Goal: Task Accomplishment & Management: Manage account settings

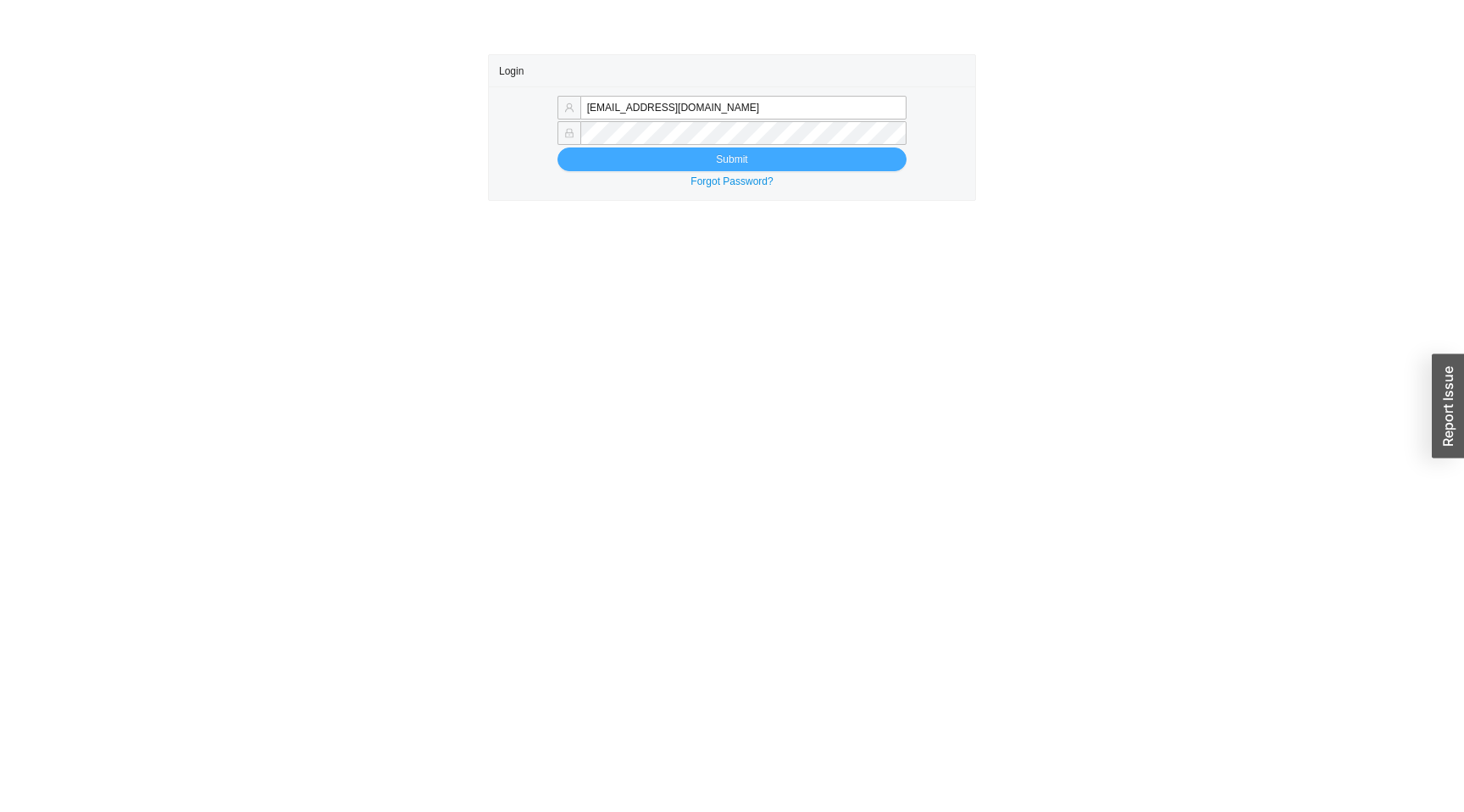
click at [650, 158] on button "Submit" at bounding box center [732, 158] width 349 height 24
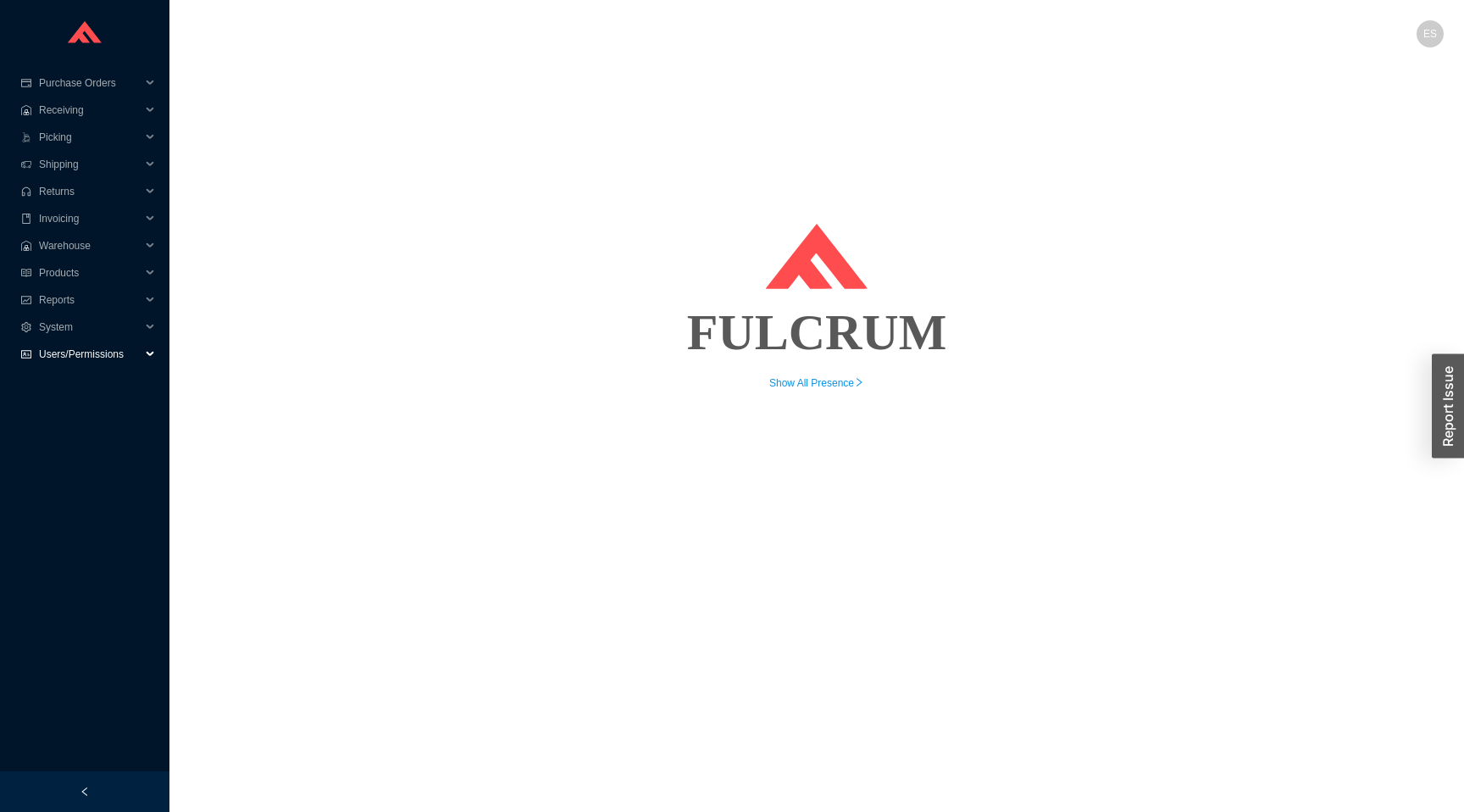
click at [71, 353] on span "Users/Permissions" at bounding box center [90, 354] width 102 height 27
click at [66, 379] on link "Users" at bounding box center [54, 381] width 26 height 12
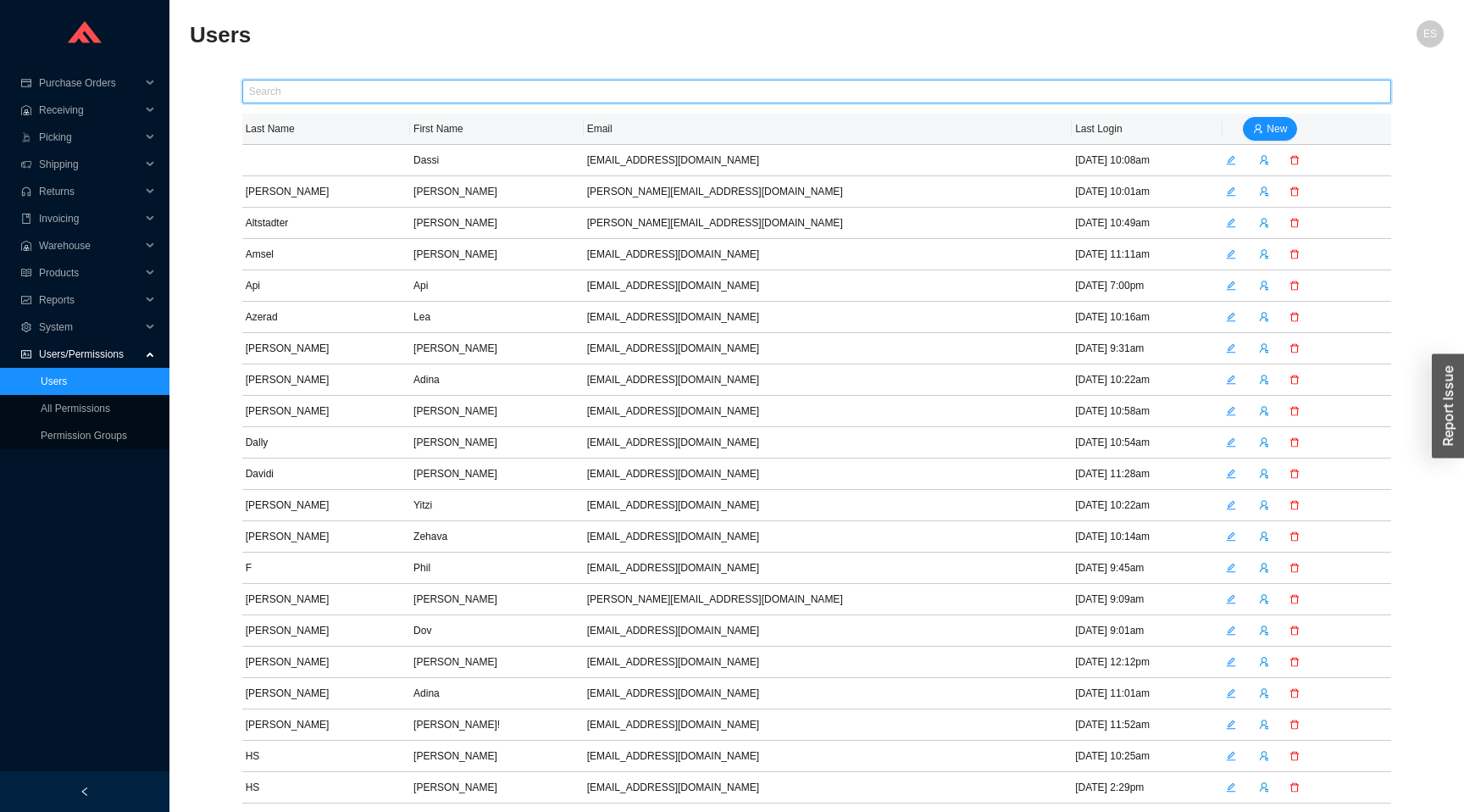
click at [298, 91] on input "text" at bounding box center [817, 91] width 1150 height 24
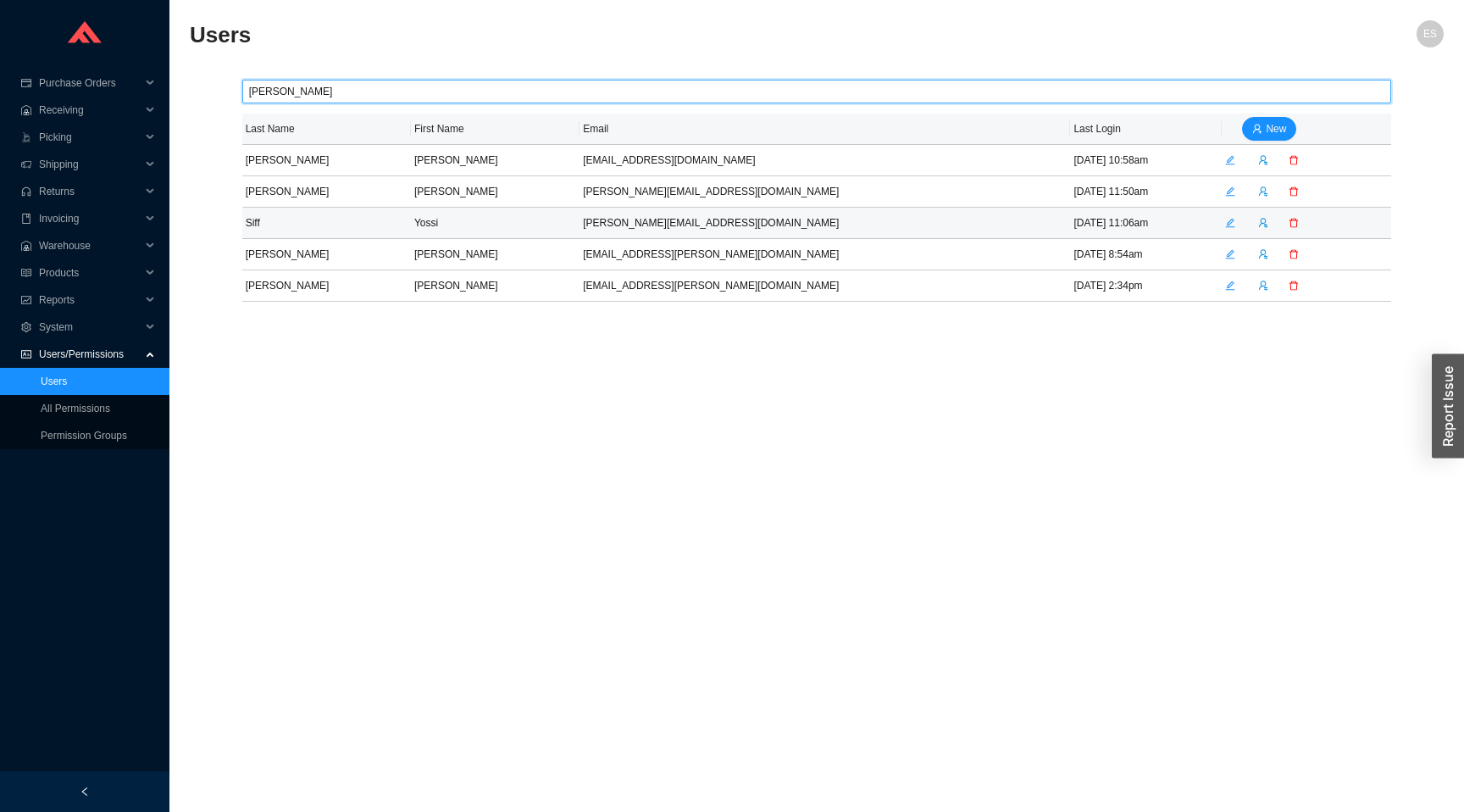
type input "[PERSON_NAME]"
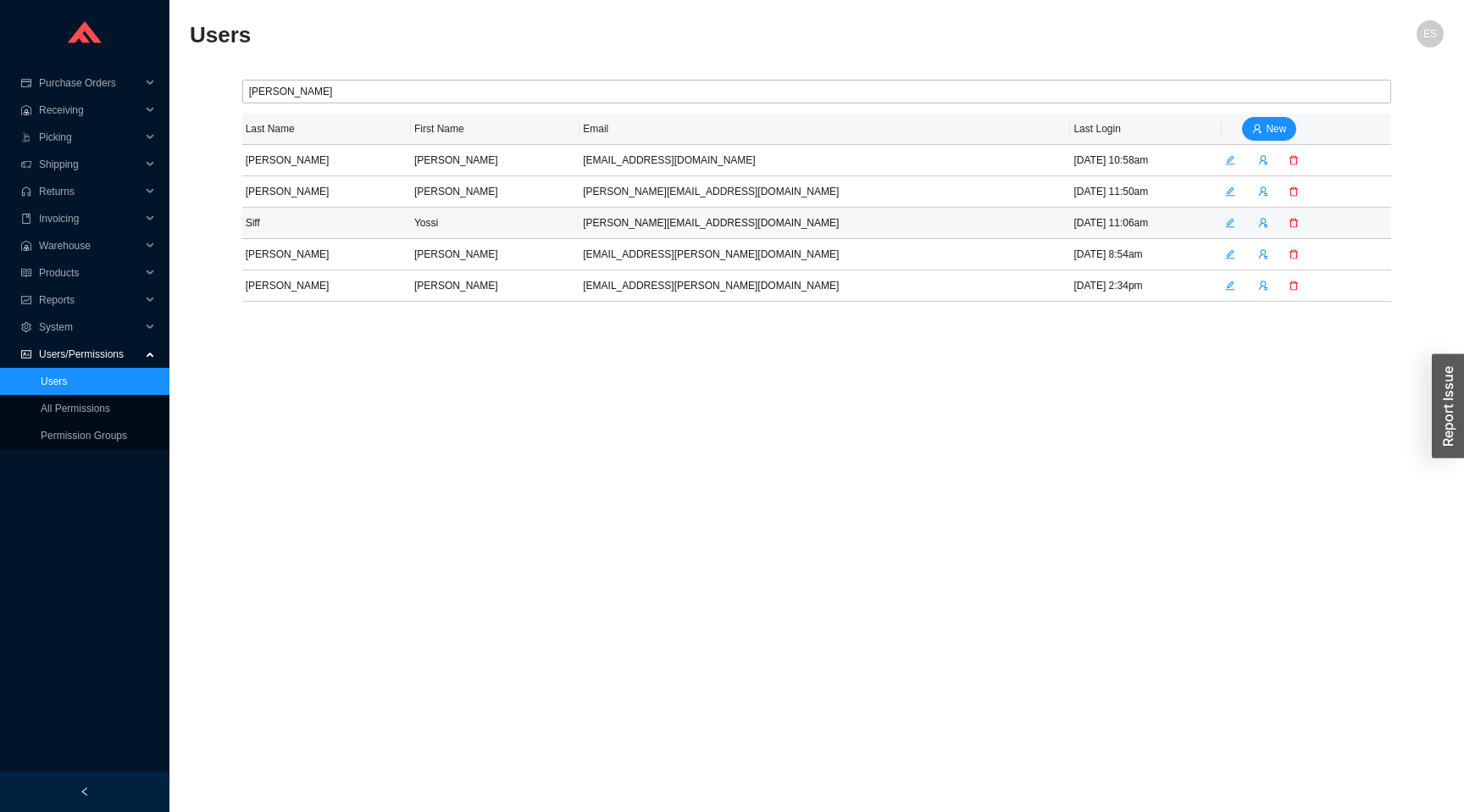
click at [1226, 221] on icon "edit" at bounding box center [1231, 223] width 9 height 9
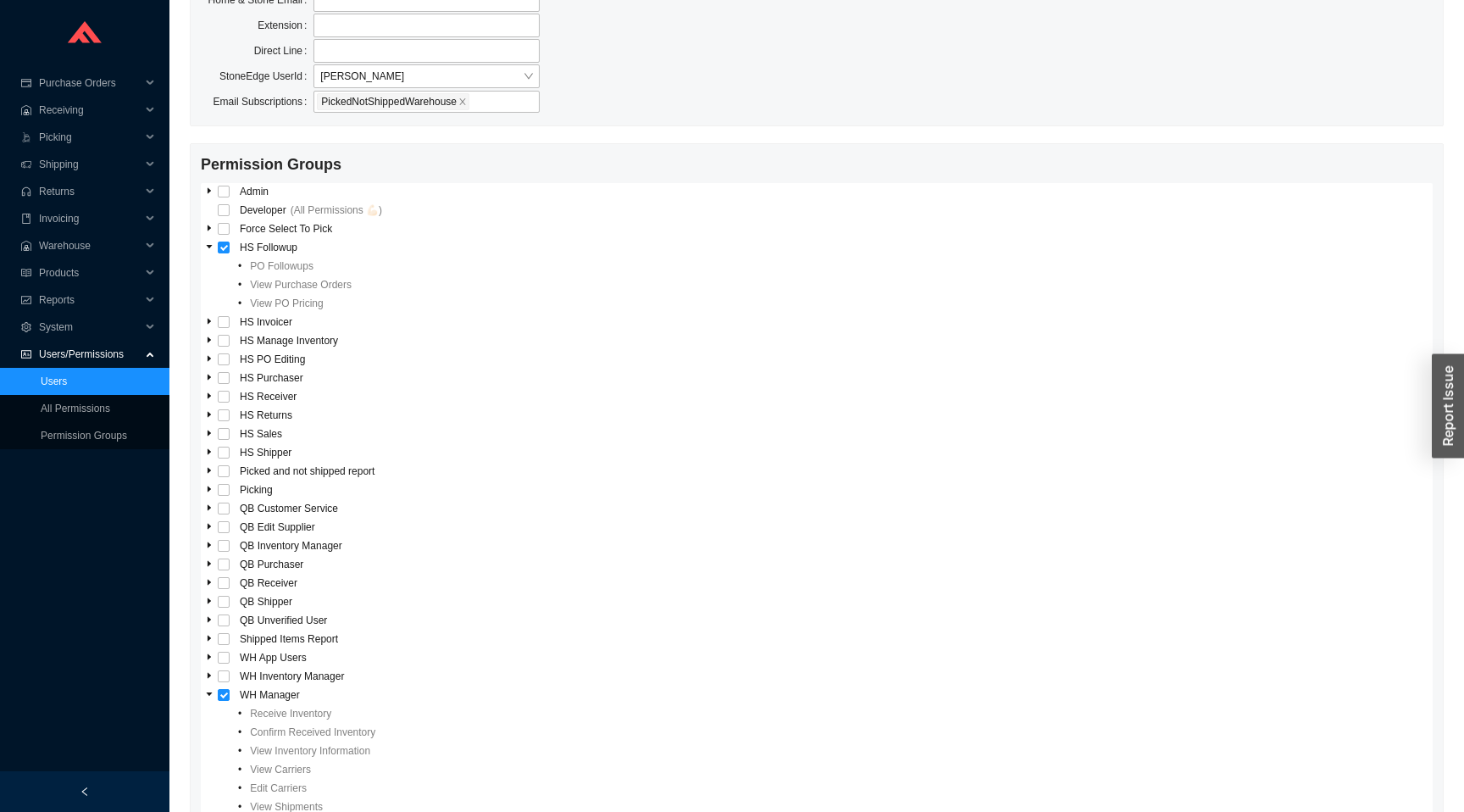
scroll to position [111, 0]
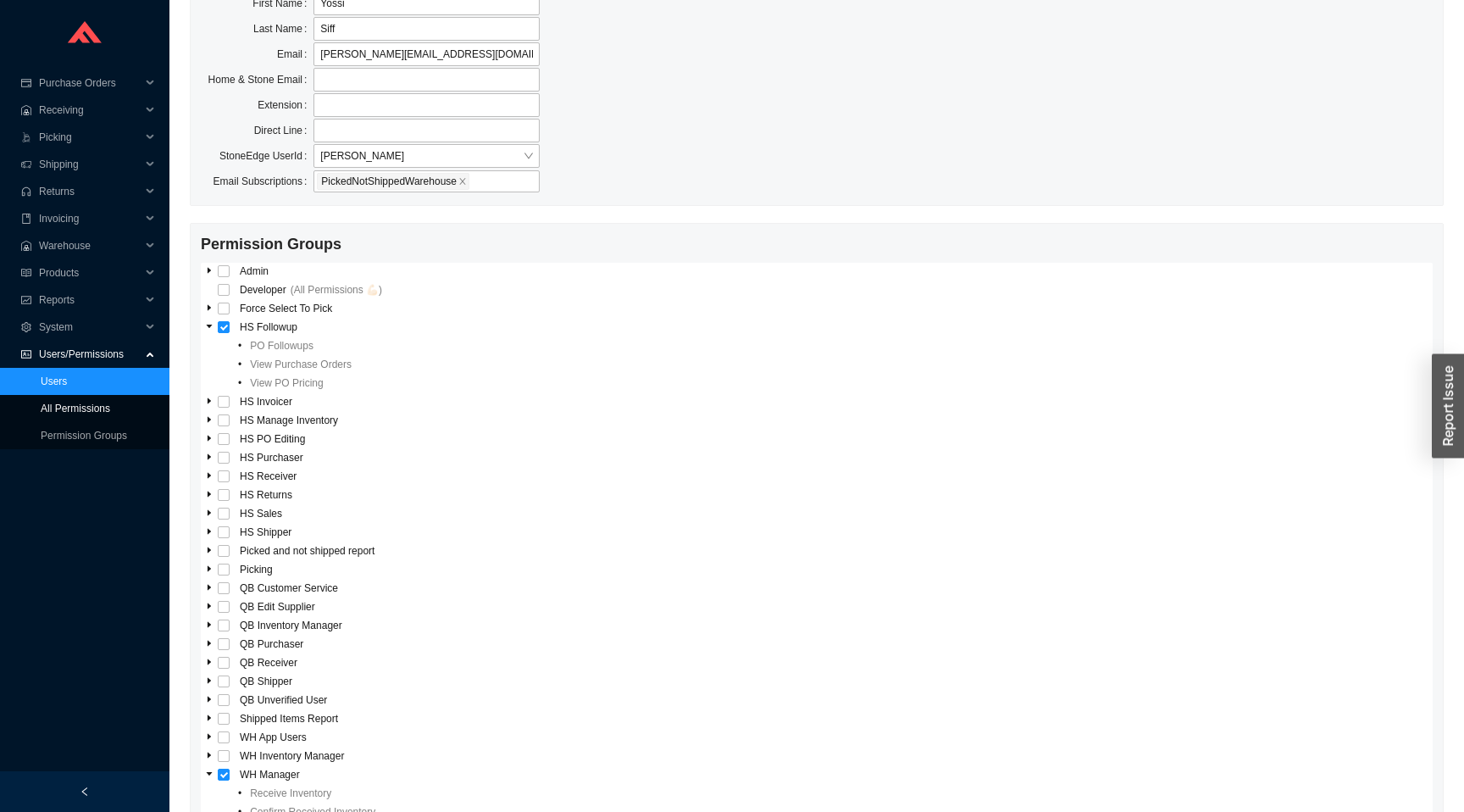
click at [86, 414] on link "All Permissions" at bounding box center [75, 408] width 70 height 12
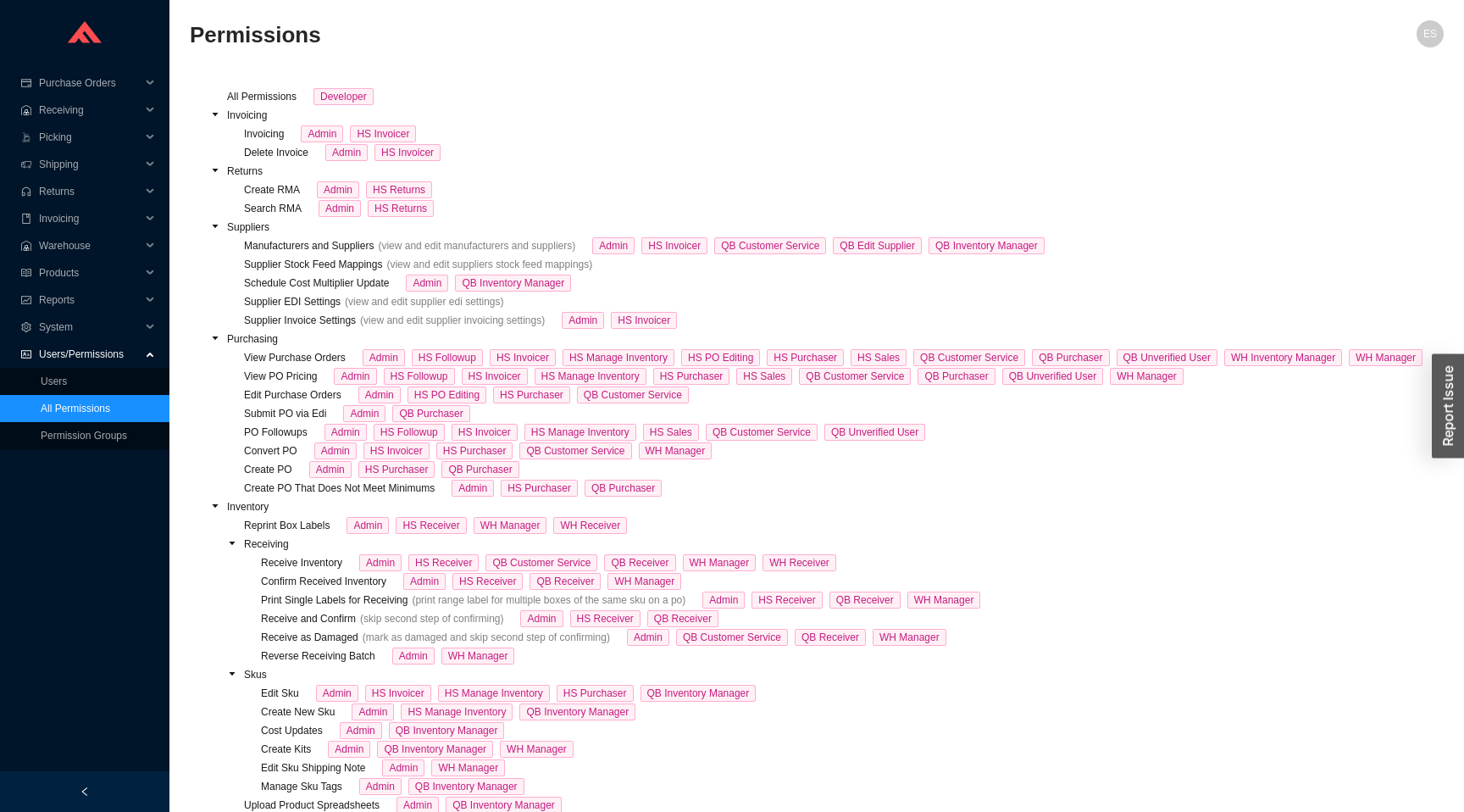
scroll to position [976, 0]
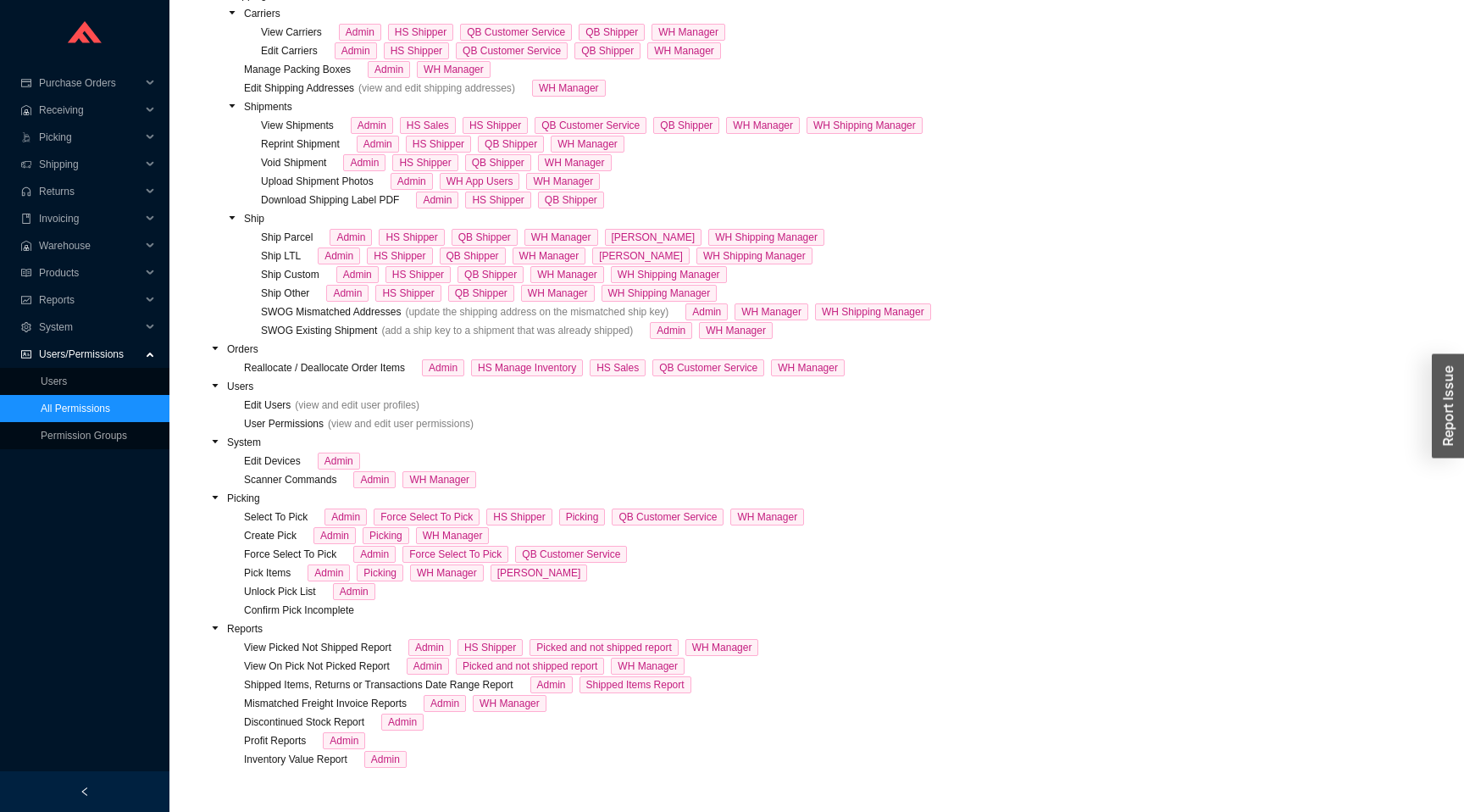
click at [291, 612] on span "Confirm Pick Incomplete" at bounding box center [299, 610] width 110 height 12
click at [73, 434] on link "Permission Groups" at bounding box center [84, 435] width 87 height 12
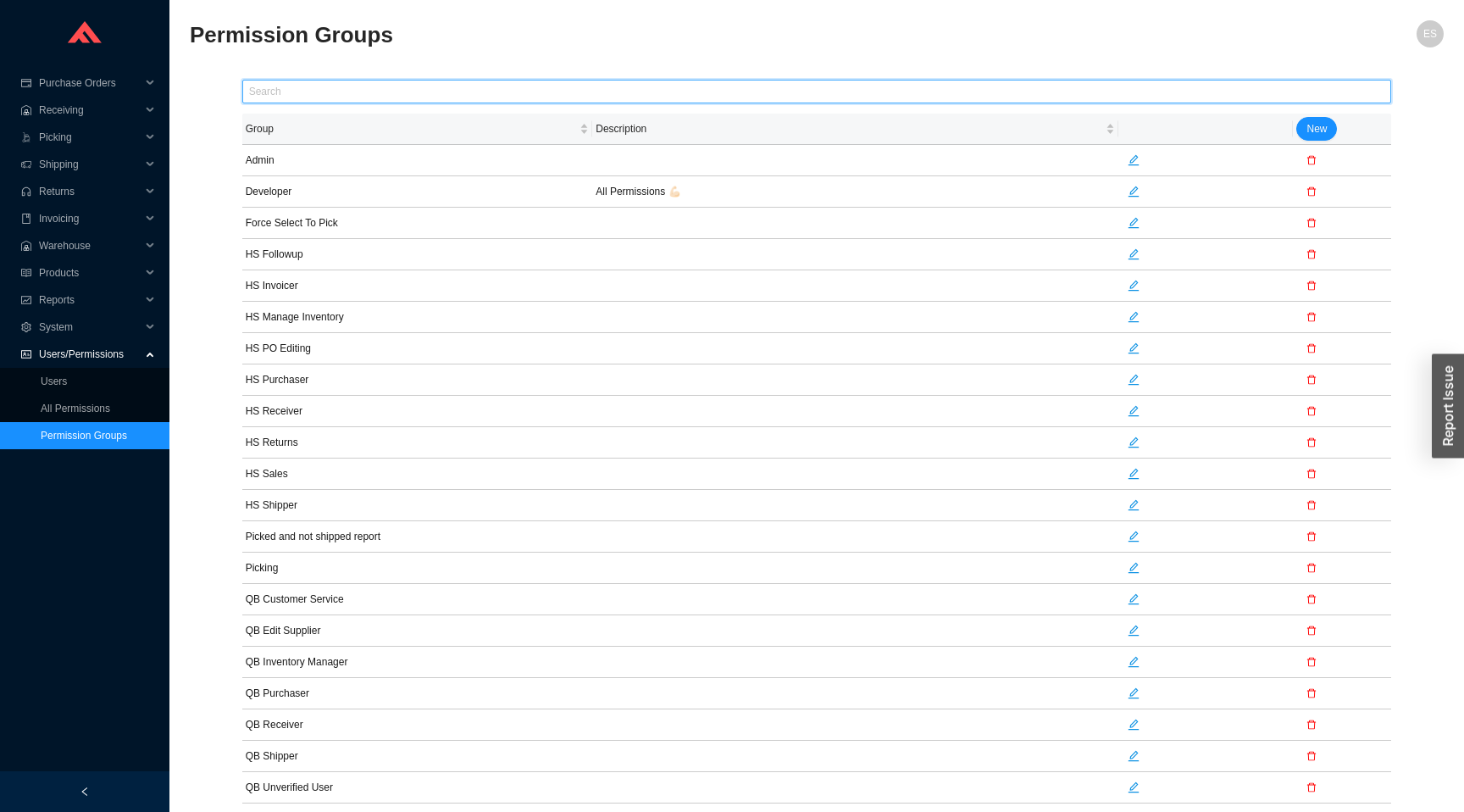
click at [379, 88] on input "text" at bounding box center [817, 91] width 1150 height 24
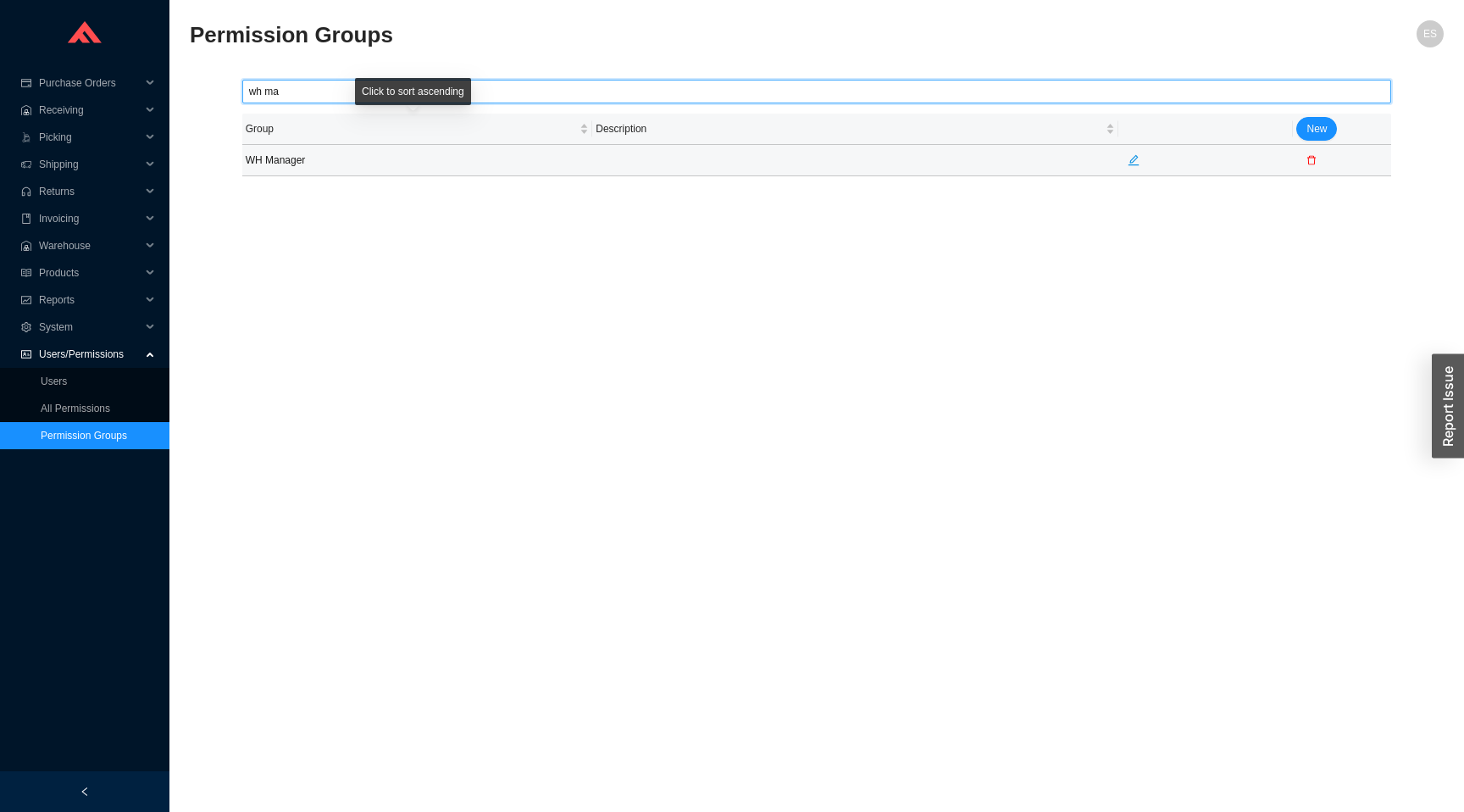
type input "wh ma"
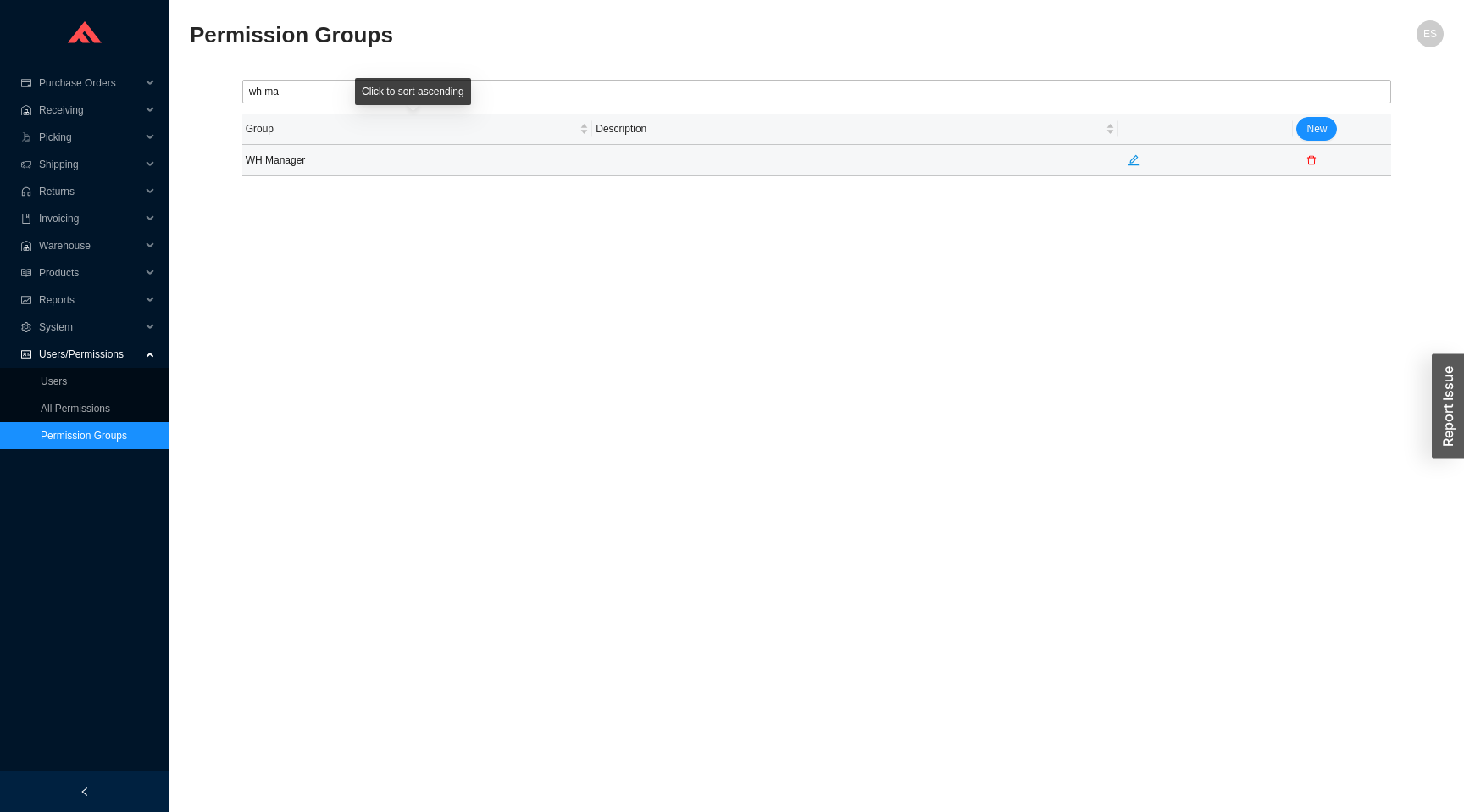
click at [378, 154] on td "WH Manager" at bounding box center [418, 160] width 351 height 31
click at [1129, 157] on icon "edit" at bounding box center [1134, 159] width 12 height 12
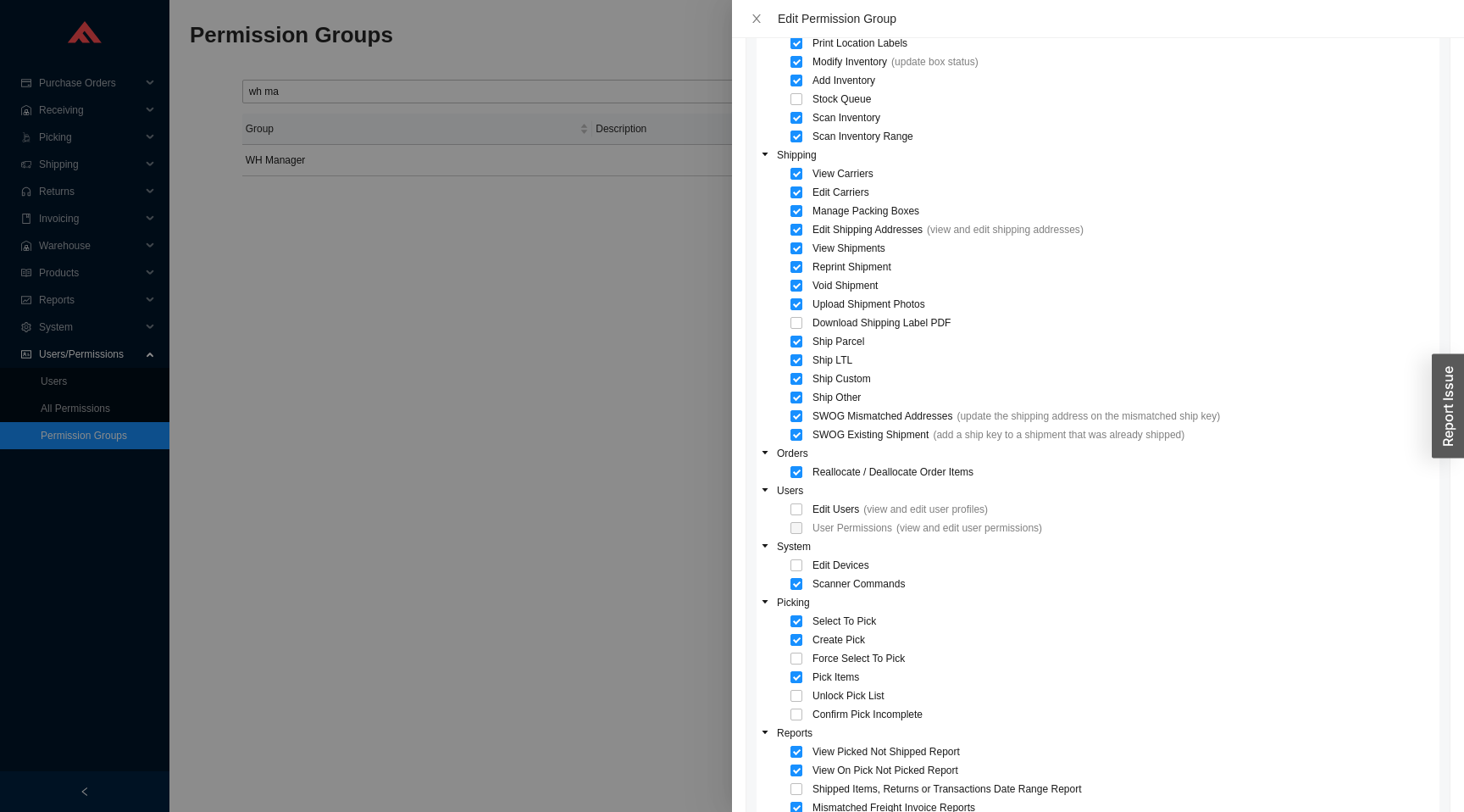
scroll to position [969, 0]
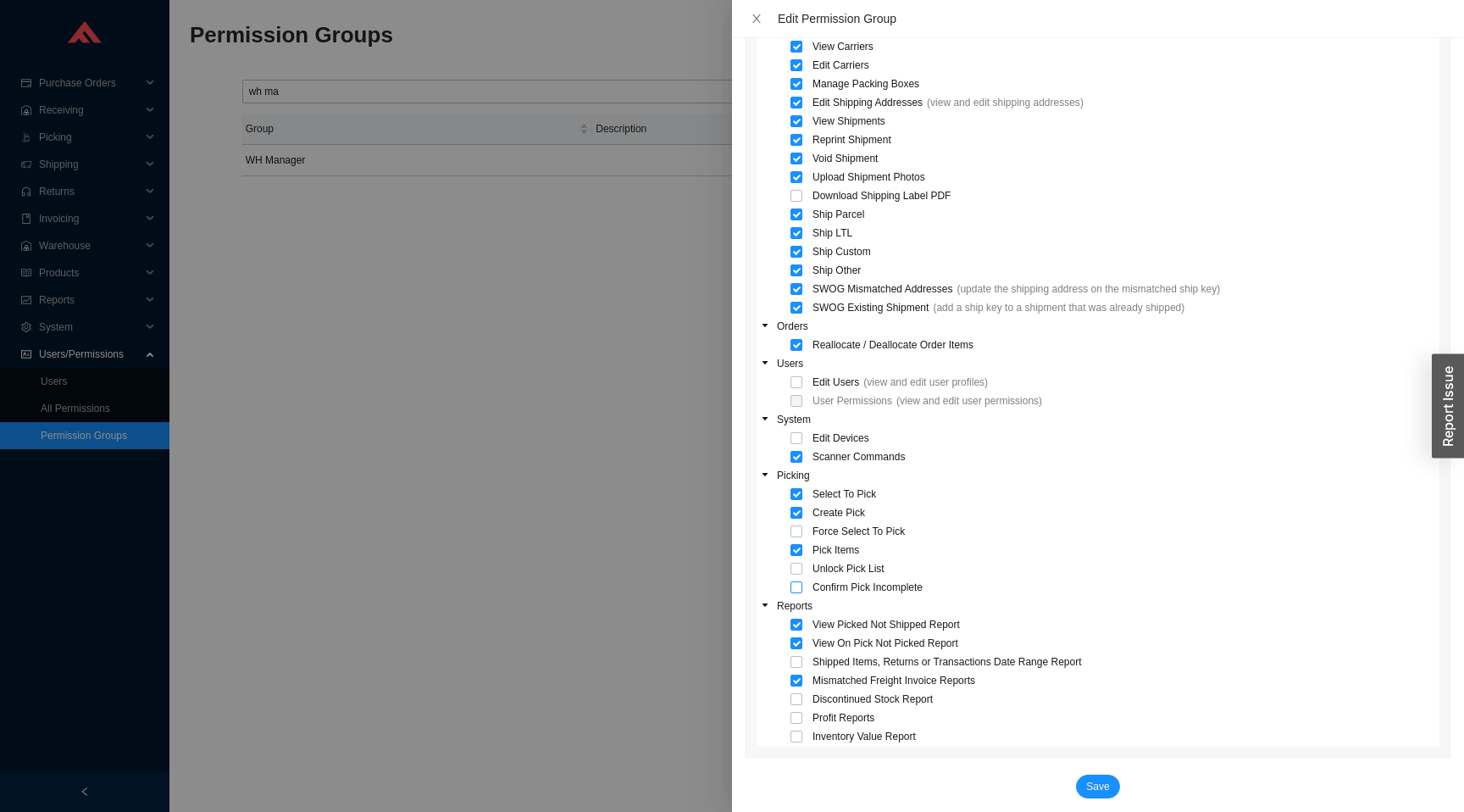
click at [795, 588] on span at bounding box center [796, 587] width 12 height 12
click at [1098, 791] on span "Save" at bounding box center [1098, 787] width 23 height 17
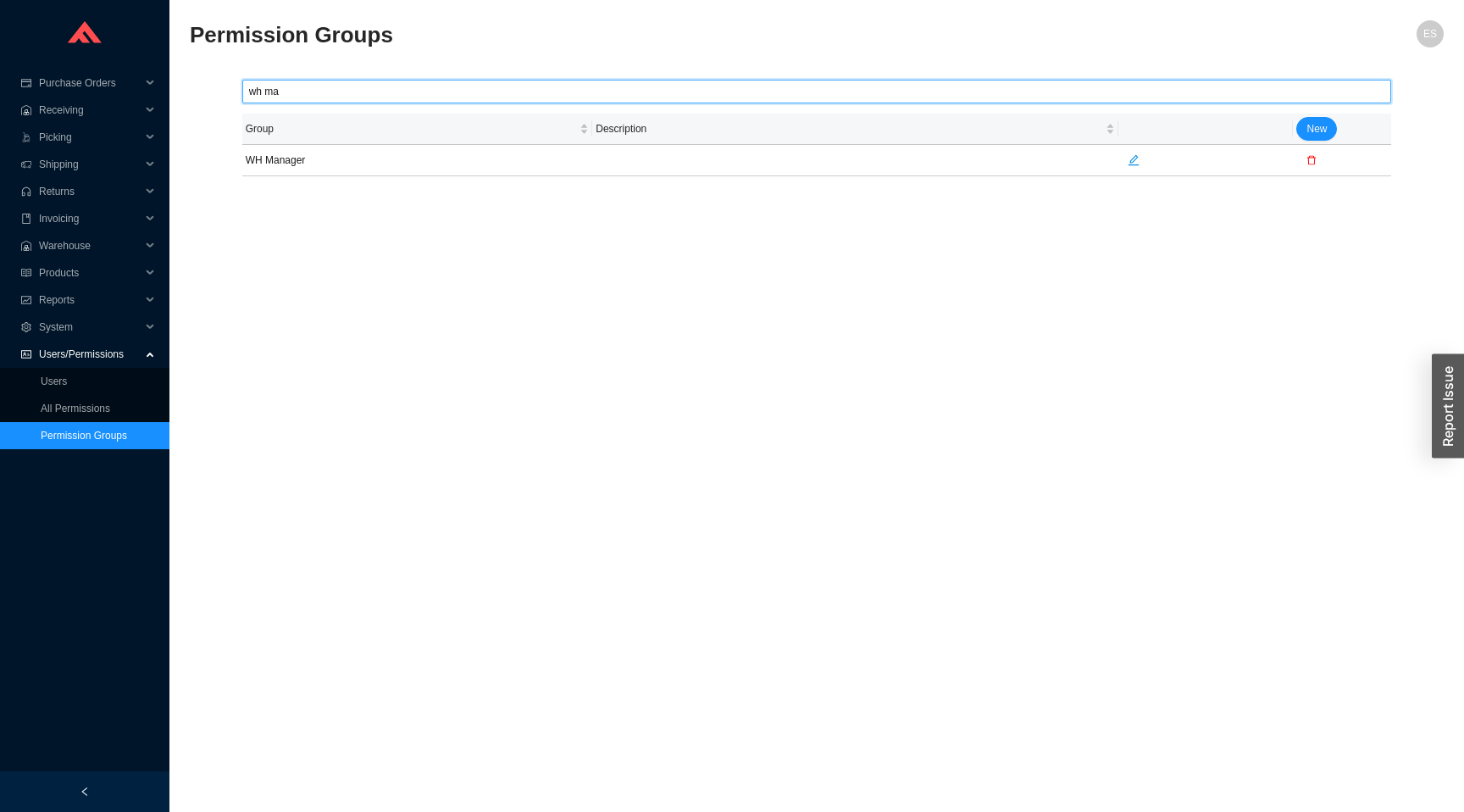
click at [328, 91] on input "wh ma" at bounding box center [817, 91] width 1150 height 24
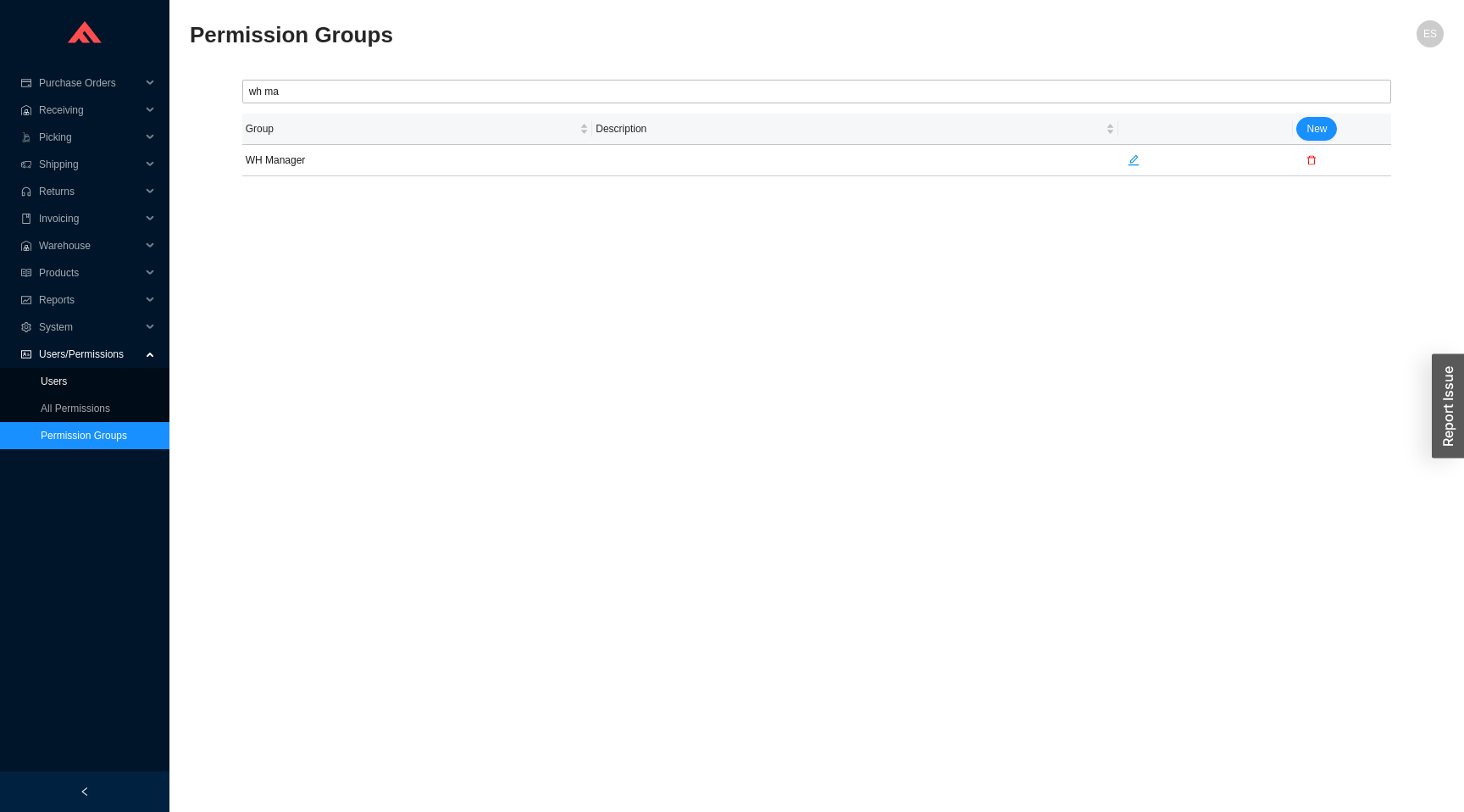
click at [56, 385] on link "Users" at bounding box center [54, 381] width 26 height 12
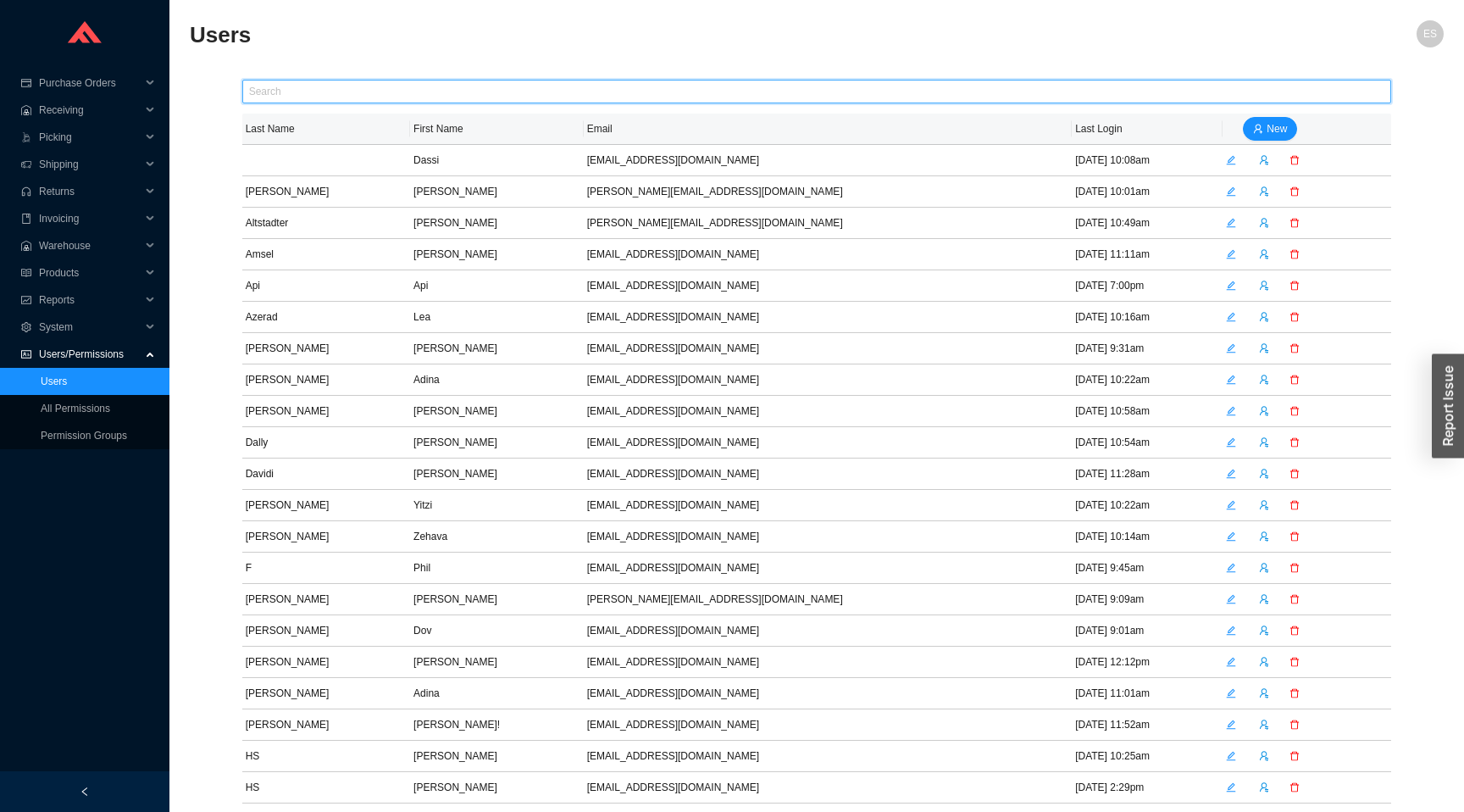
click at [330, 91] on input "text" at bounding box center [817, 91] width 1150 height 24
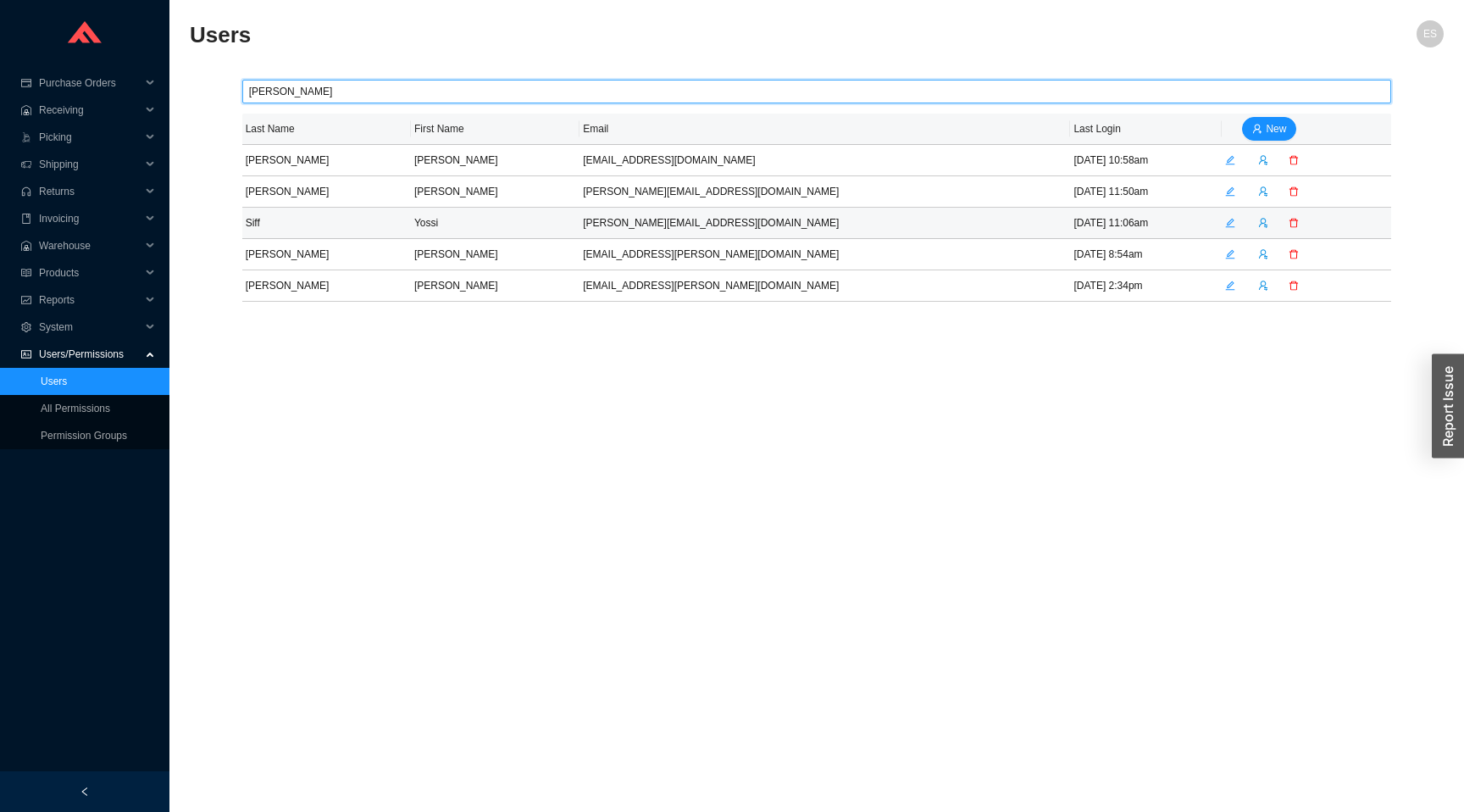
type input "[PERSON_NAME]"
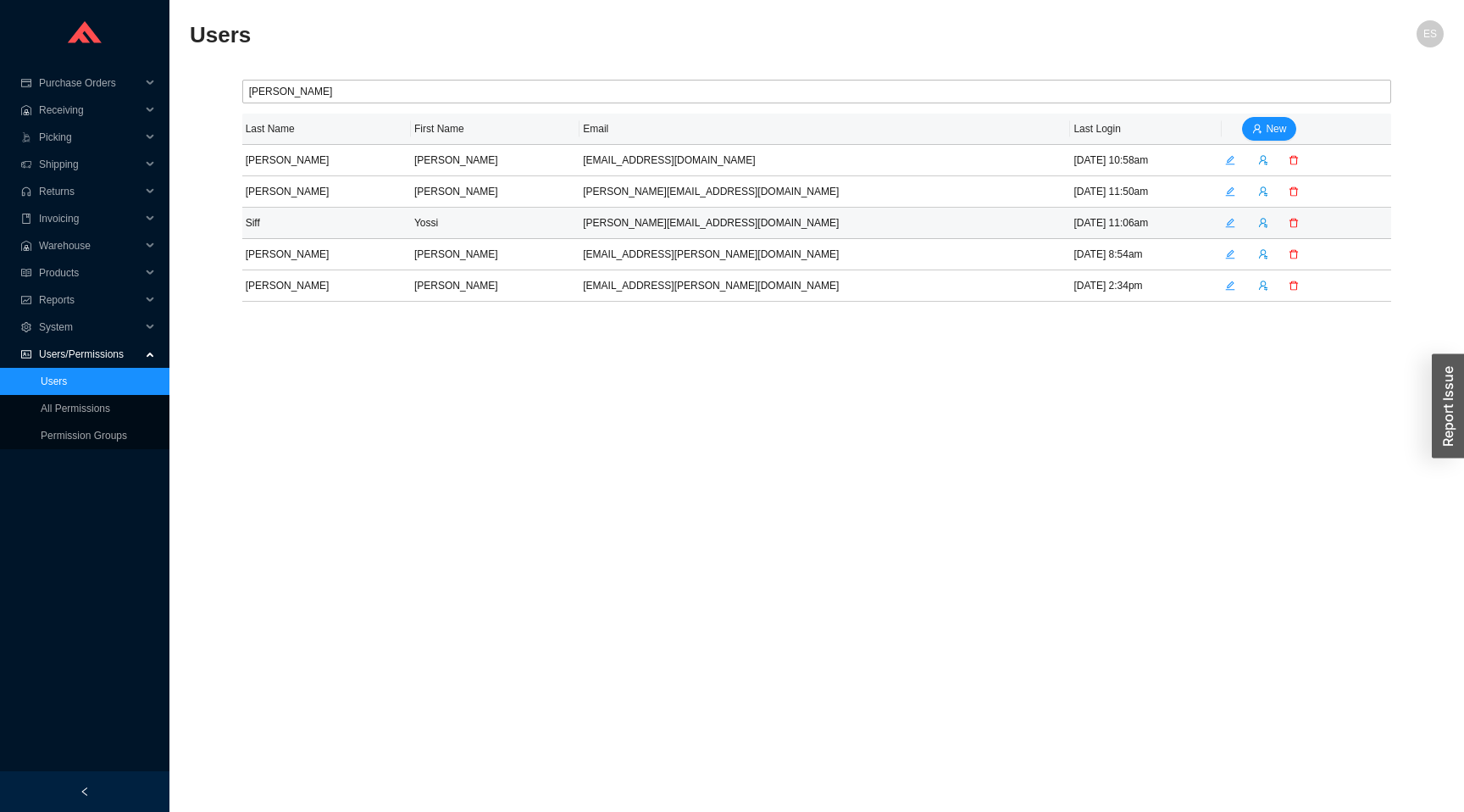
click at [1226, 221] on icon "edit" at bounding box center [1231, 223] width 9 height 9
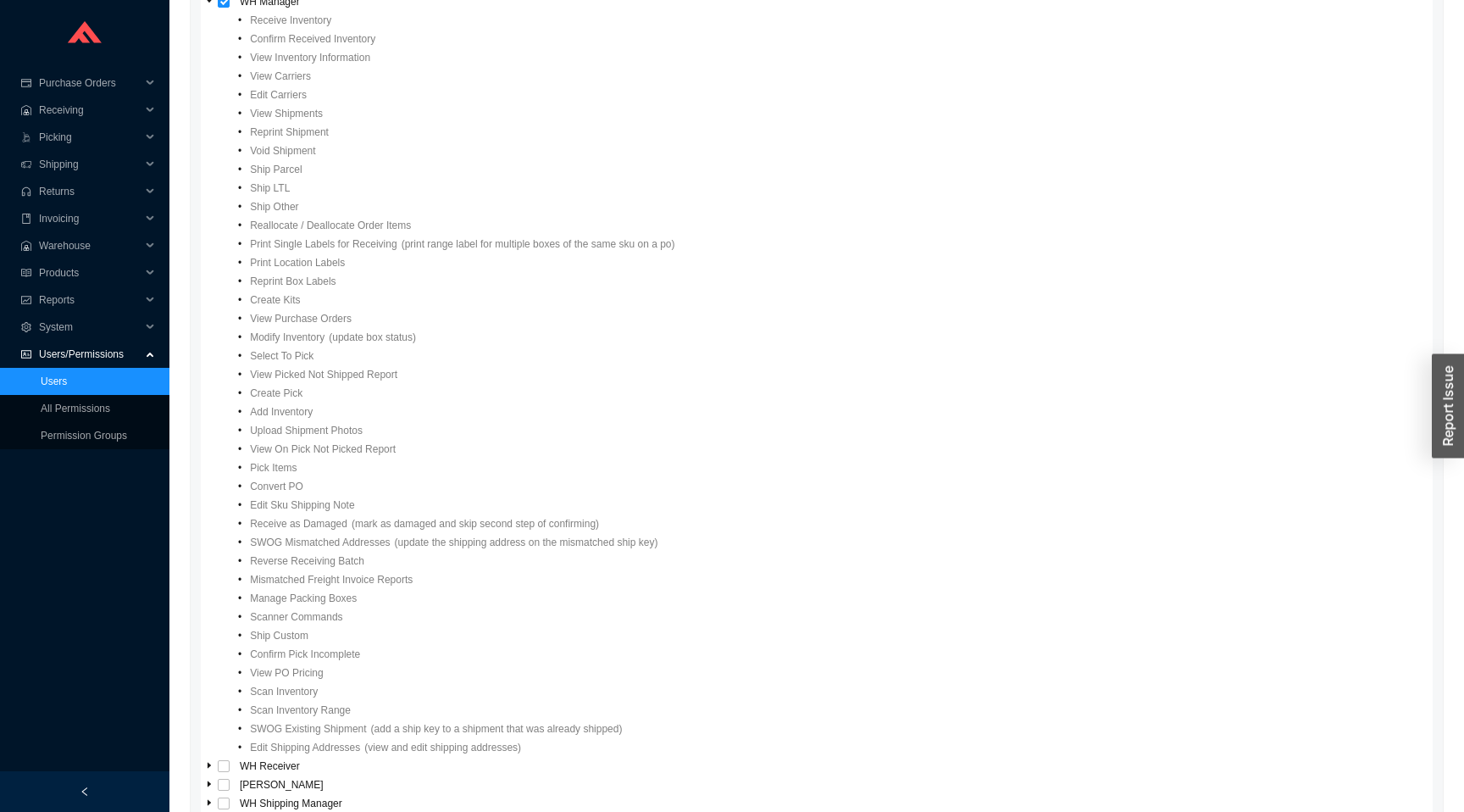
scroll to position [886, 0]
click at [104, 403] on link "All Permissions" at bounding box center [75, 408] width 70 height 12
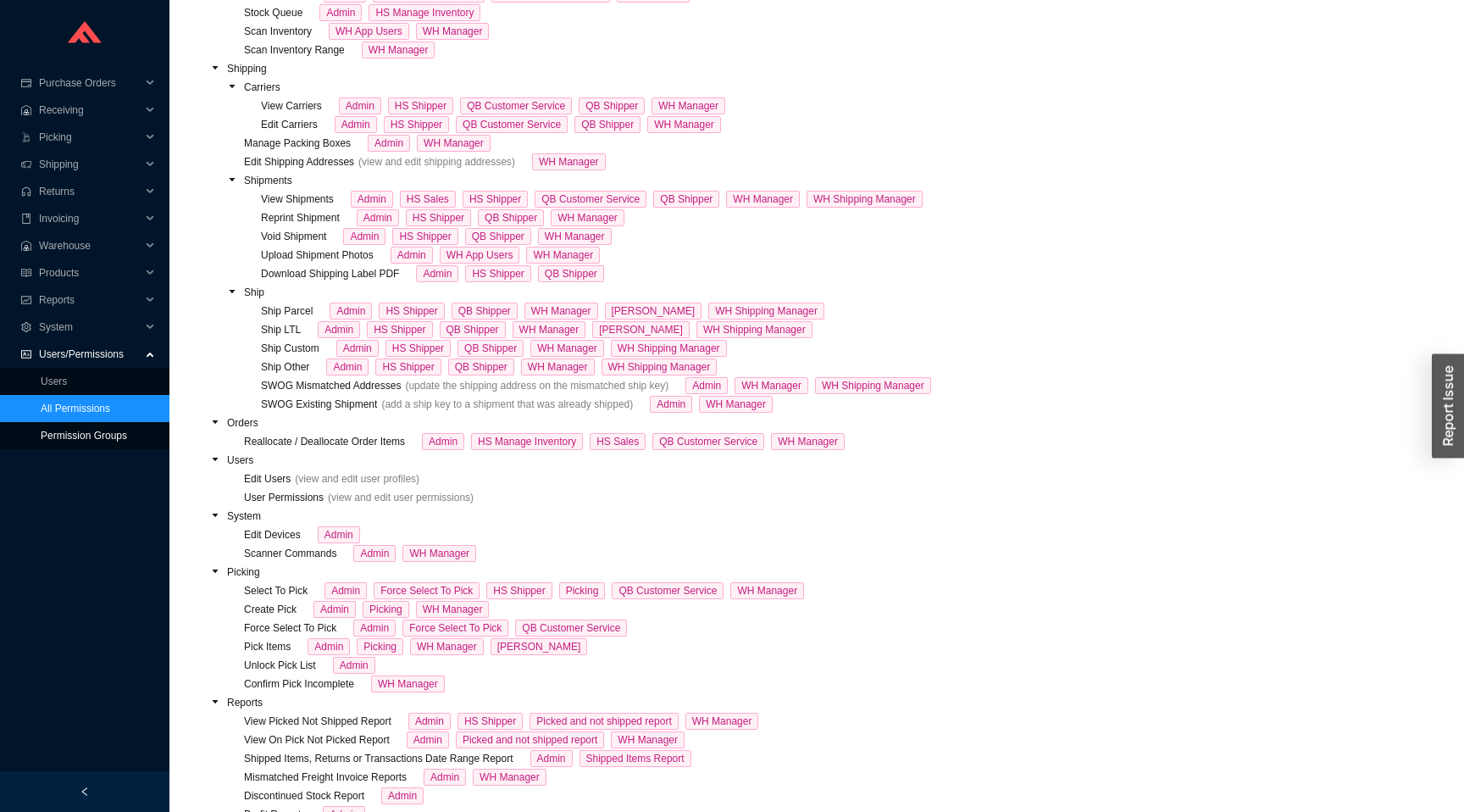
click at [101, 435] on link "Permission Groups" at bounding box center [84, 435] width 87 height 12
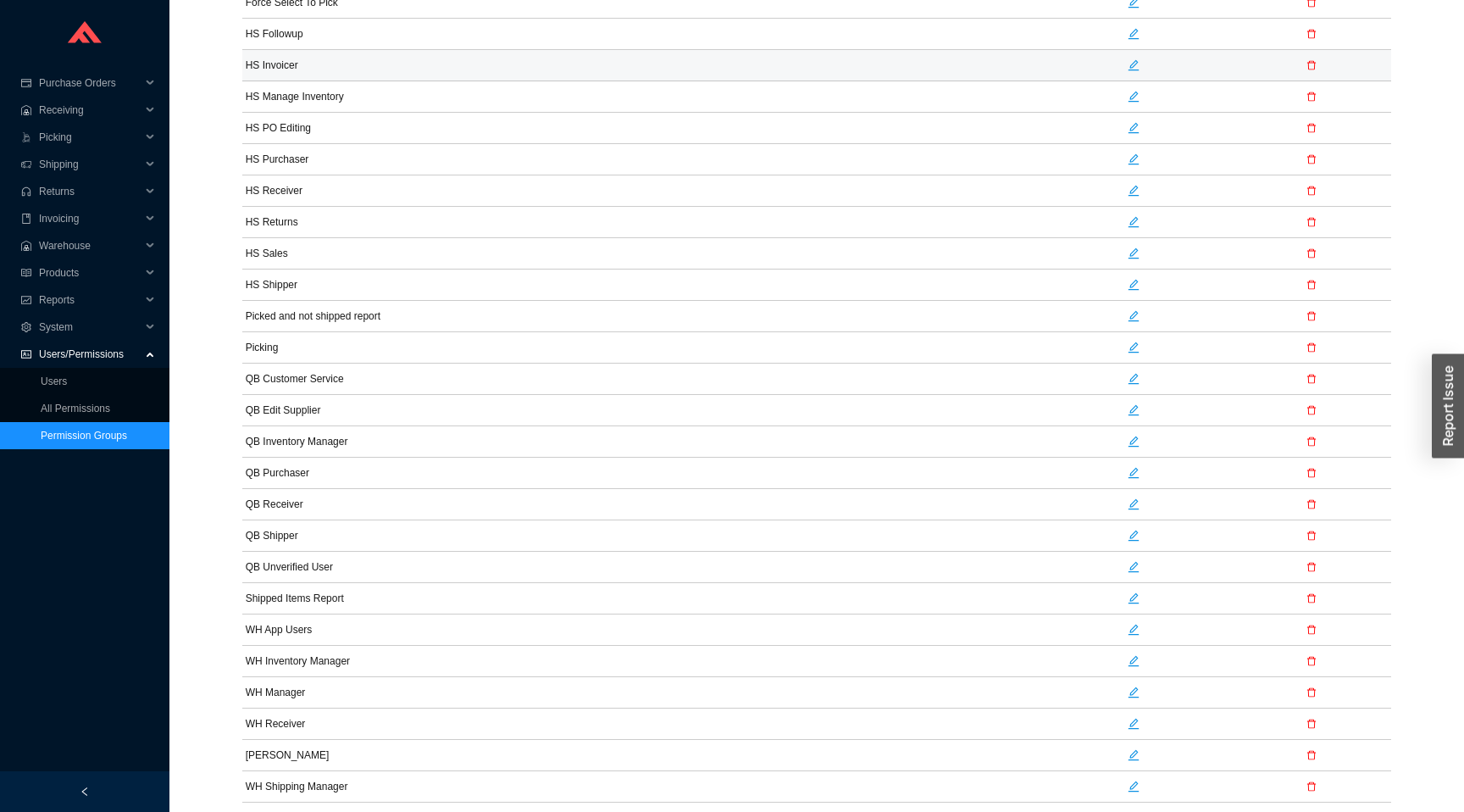
scroll to position [228, 0]
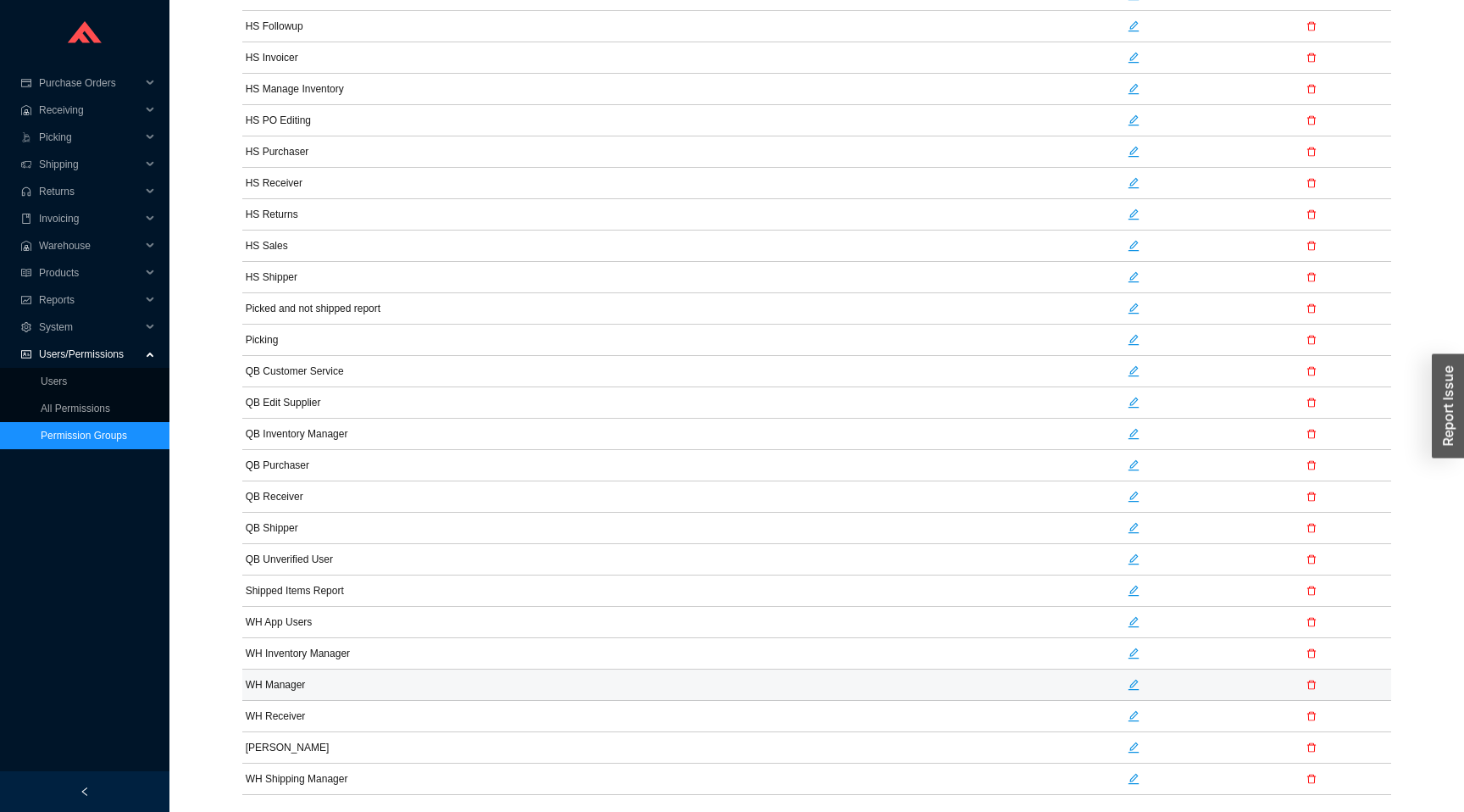
click at [344, 683] on td "WH Manager" at bounding box center [418, 685] width 351 height 31
click at [1130, 681] on icon "edit" at bounding box center [1134, 685] width 12 height 12
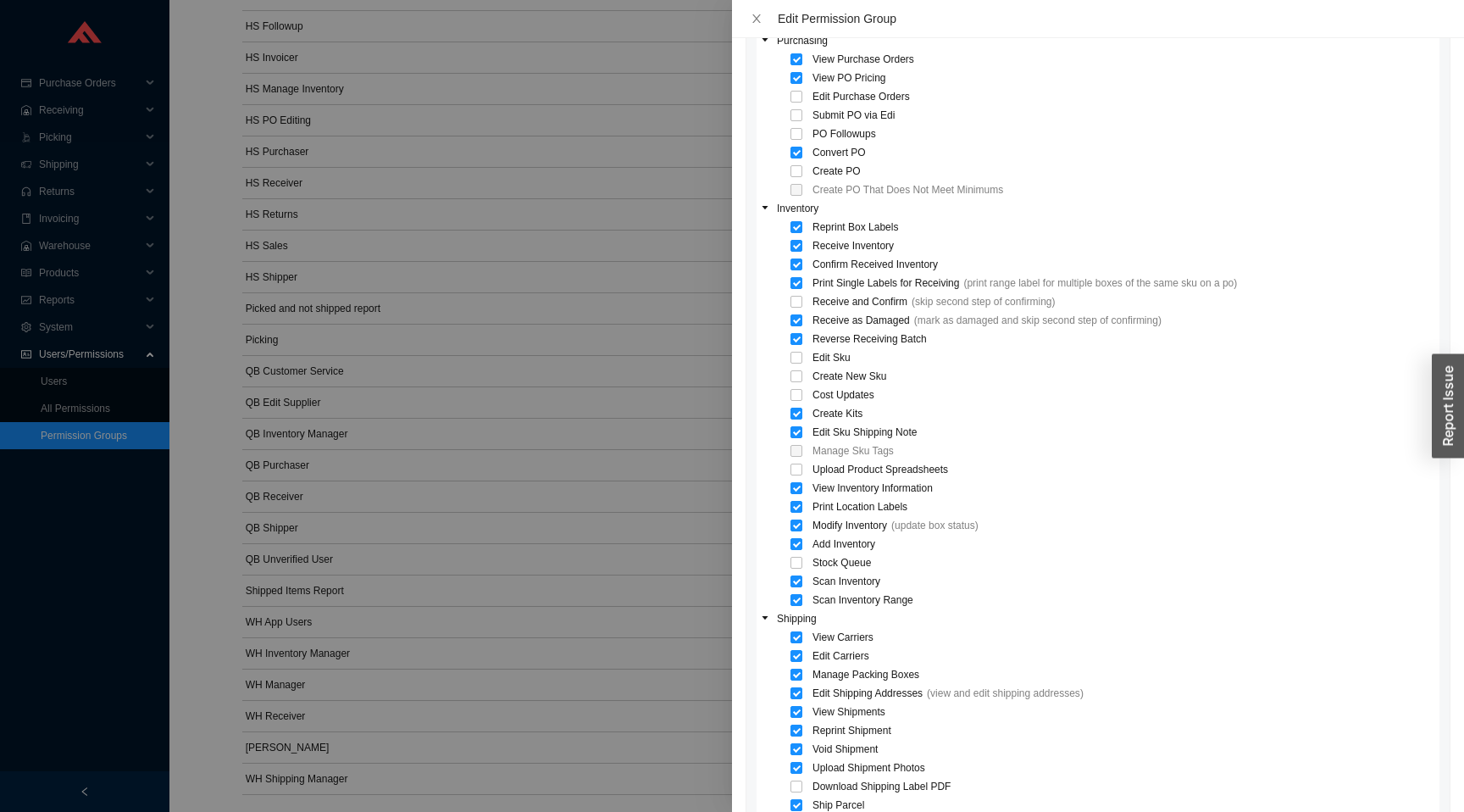
scroll to position [560, 0]
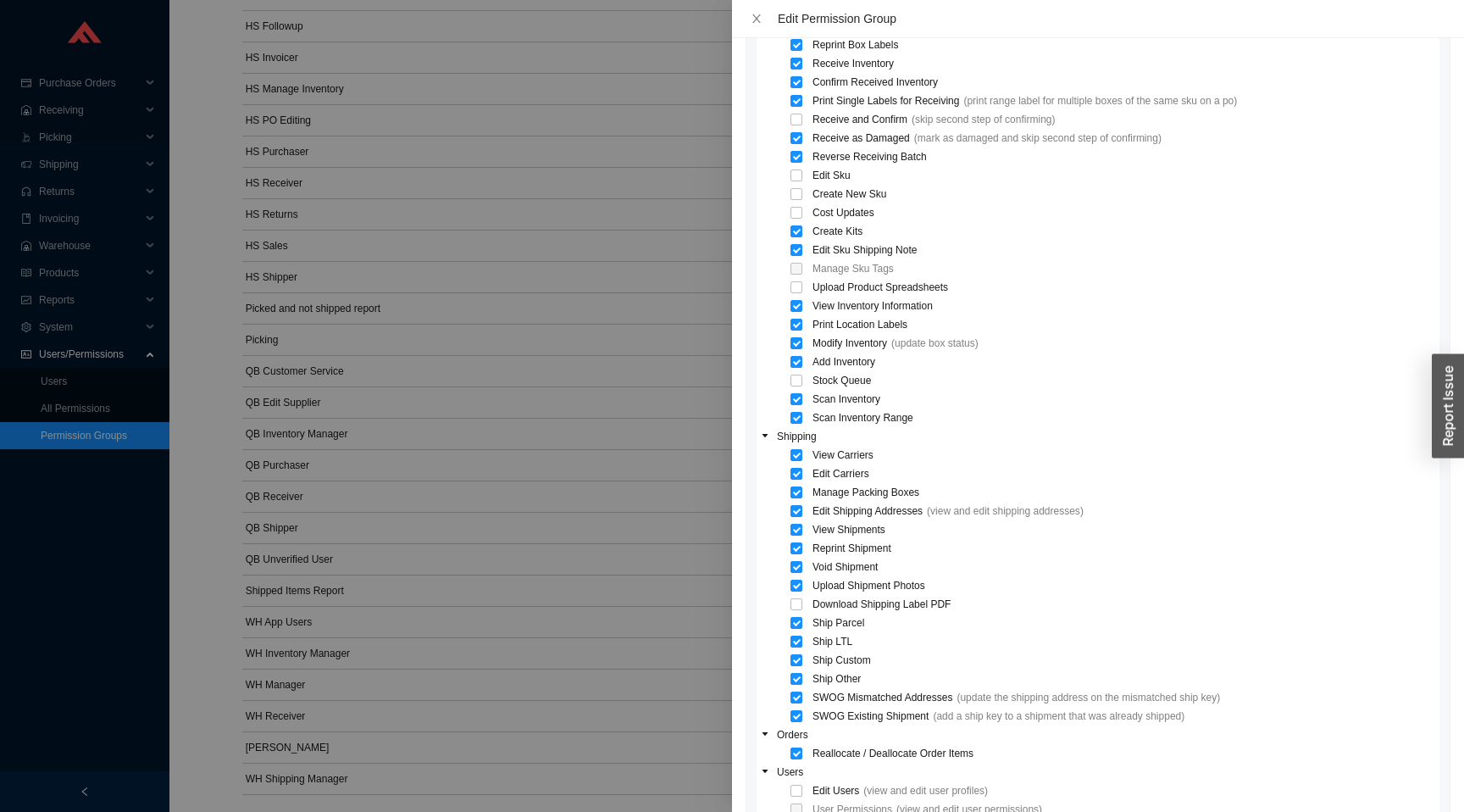
click at [488, 503] on div at bounding box center [732, 406] width 1464 height 812
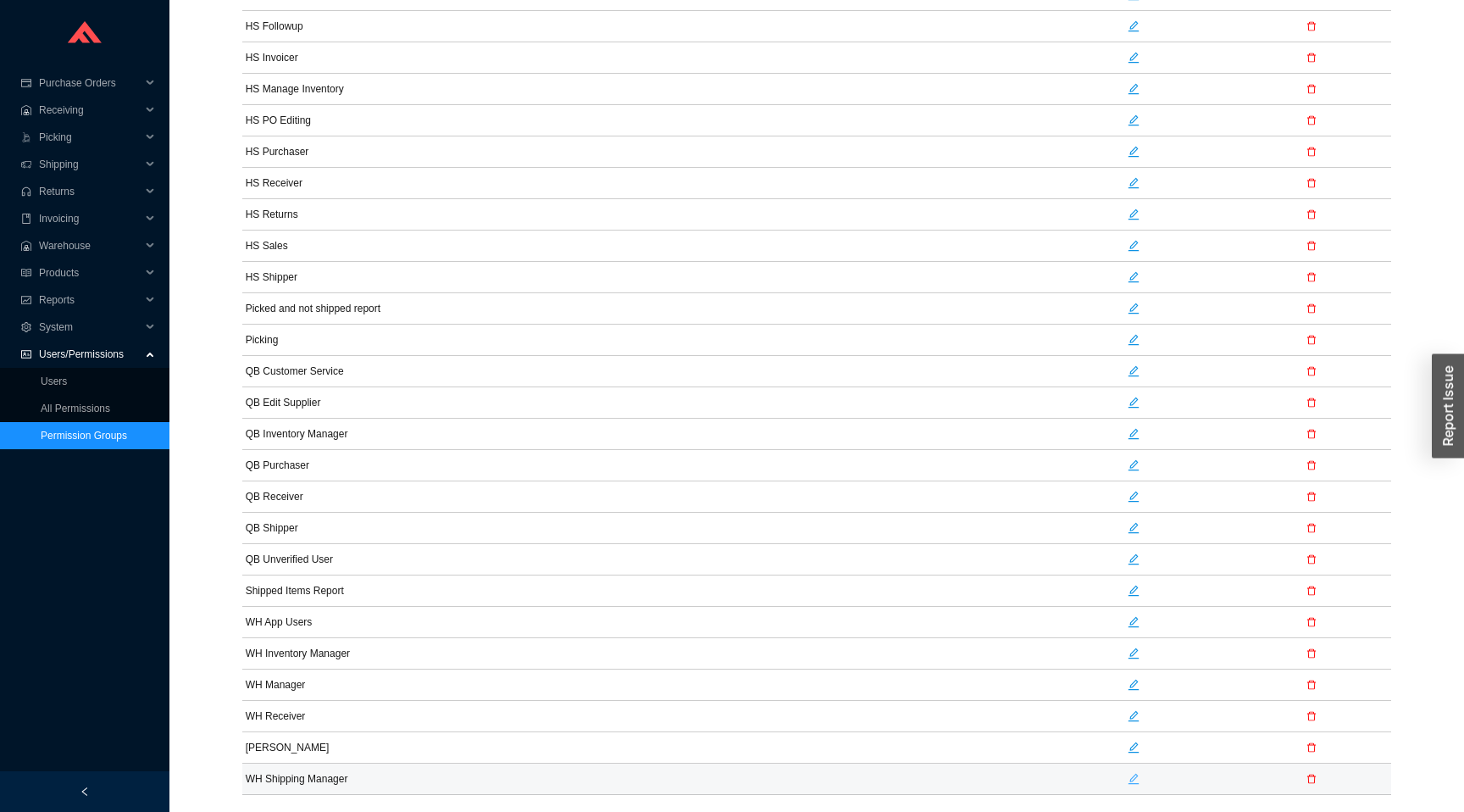
click at [1129, 776] on icon "edit" at bounding box center [1134, 778] width 12 height 12
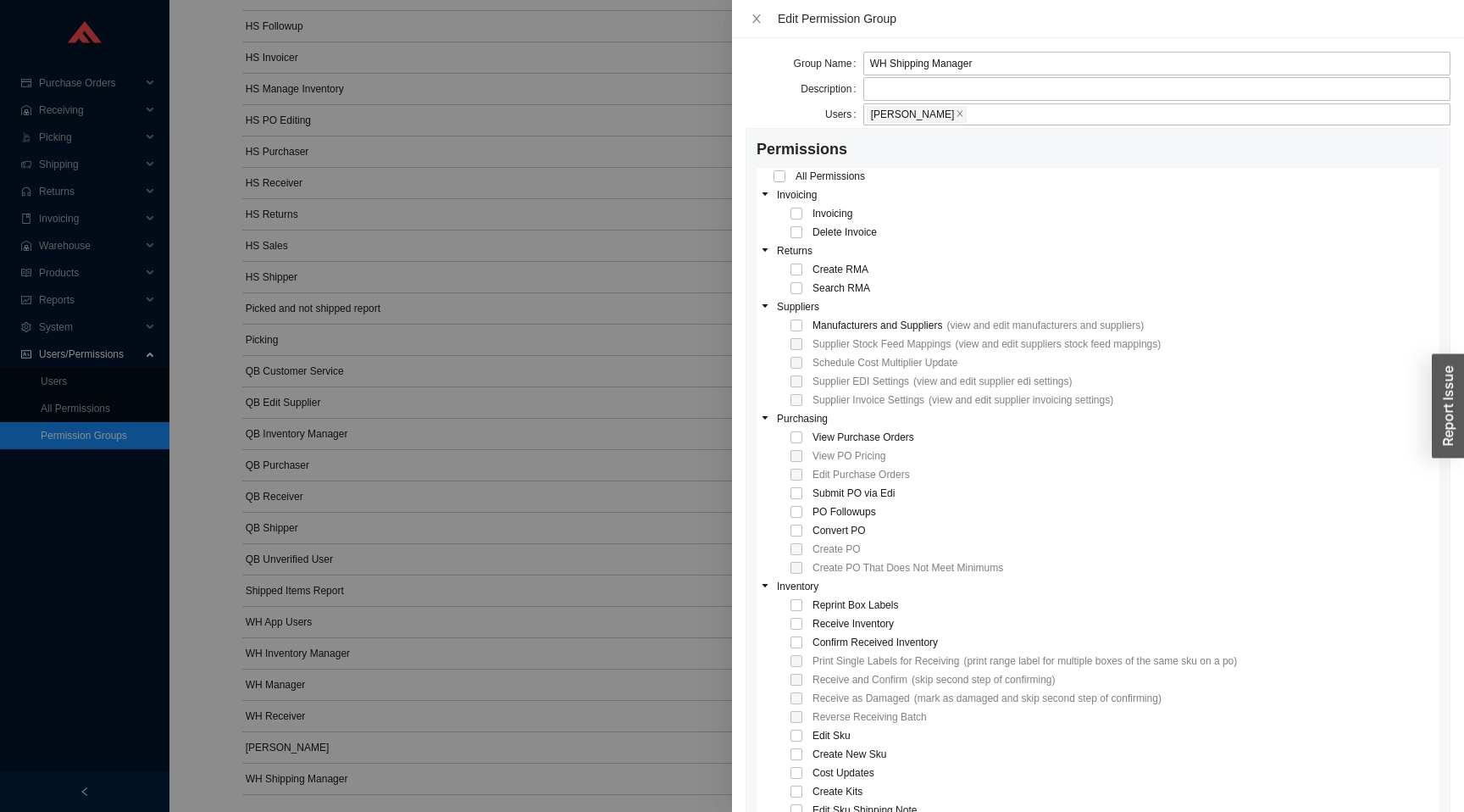
click at [623, 457] on div at bounding box center [732, 406] width 1464 height 812
